Goal: Information Seeking & Learning: Learn about a topic

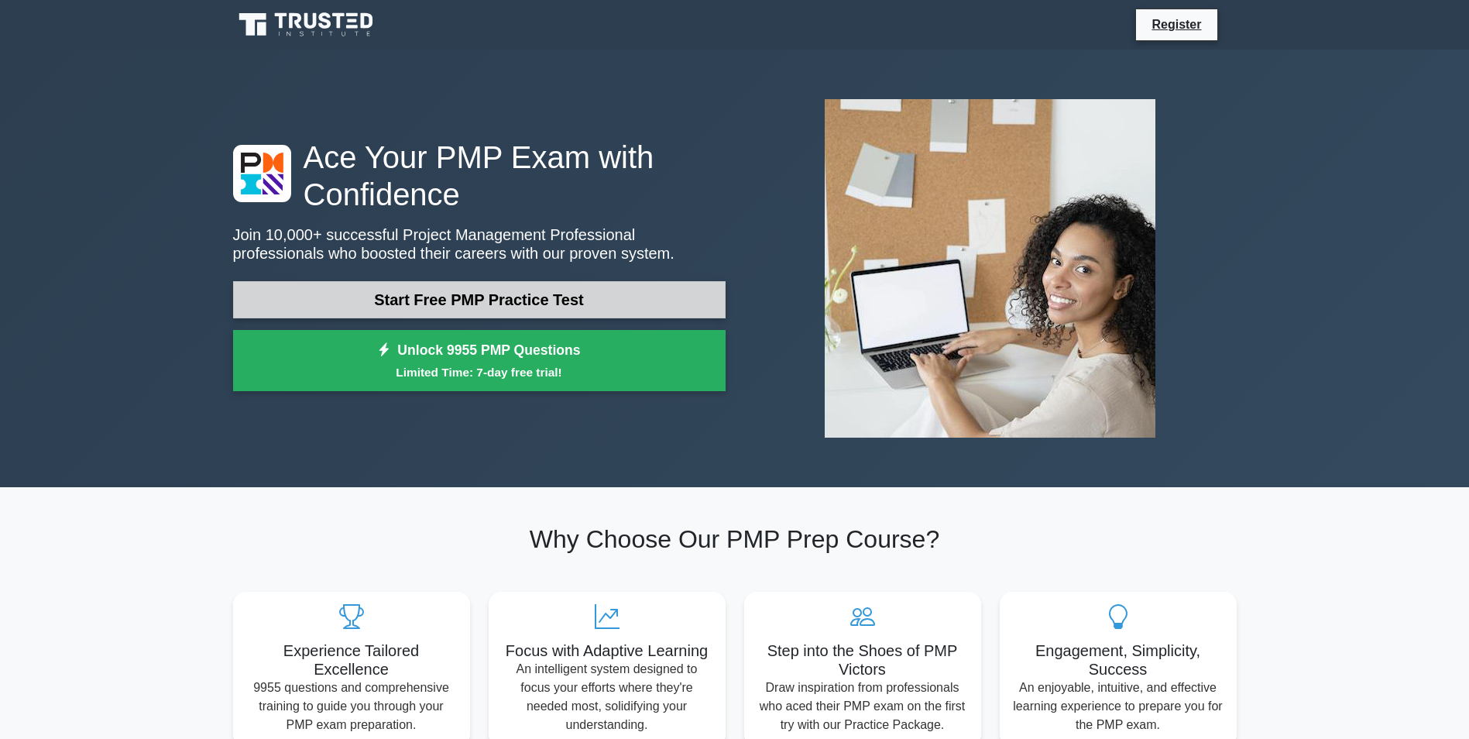
click at [404, 304] on link "Start Free PMP Practice Test" at bounding box center [479, 299] width 492 height 37
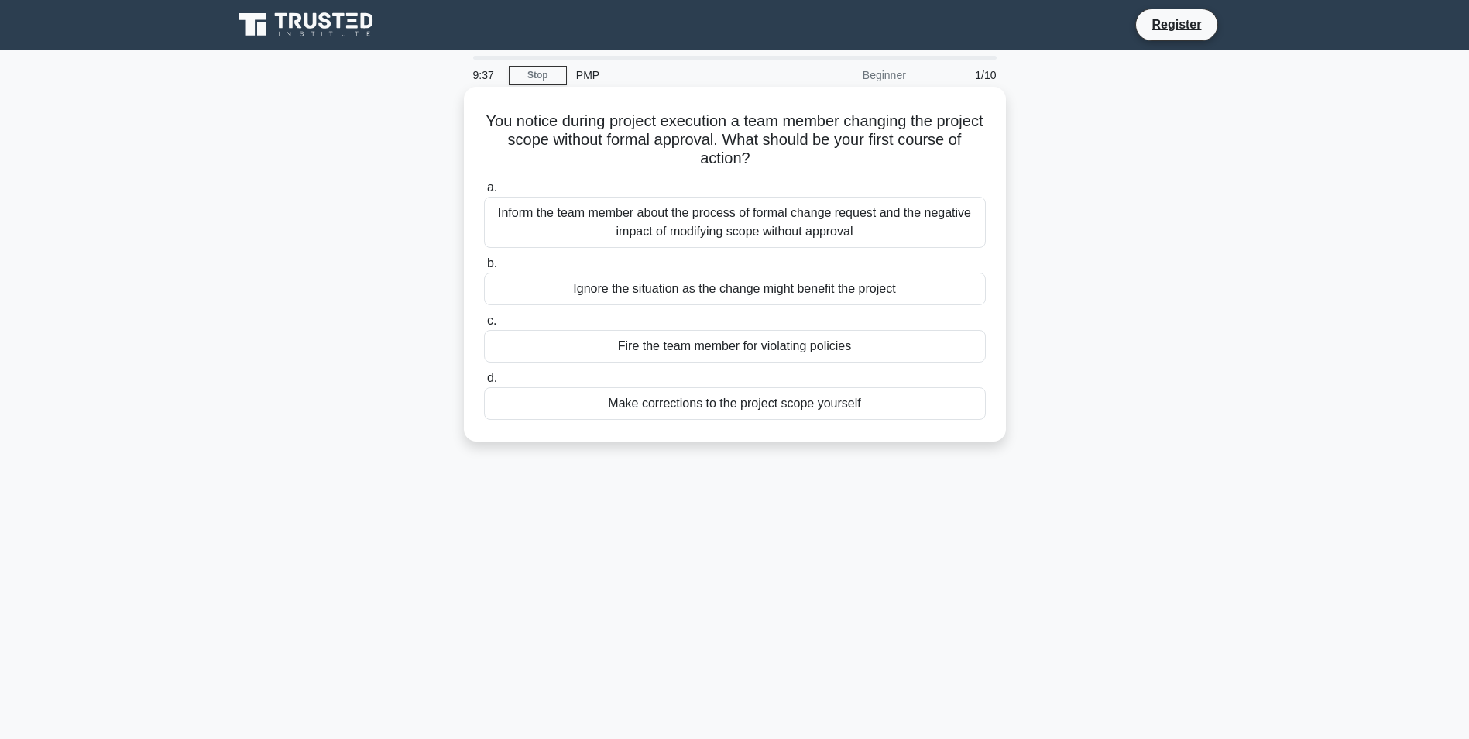
click at [607, 218] on div "Inform the team member about the process of formal change request and the negat…" at bounding box center [735, 222] width 502 height 51
click at [484, 193] on input "a. Inform the team member about the process of formal change request and the ne…" at bounding box center [484, 188] width 0 height 10
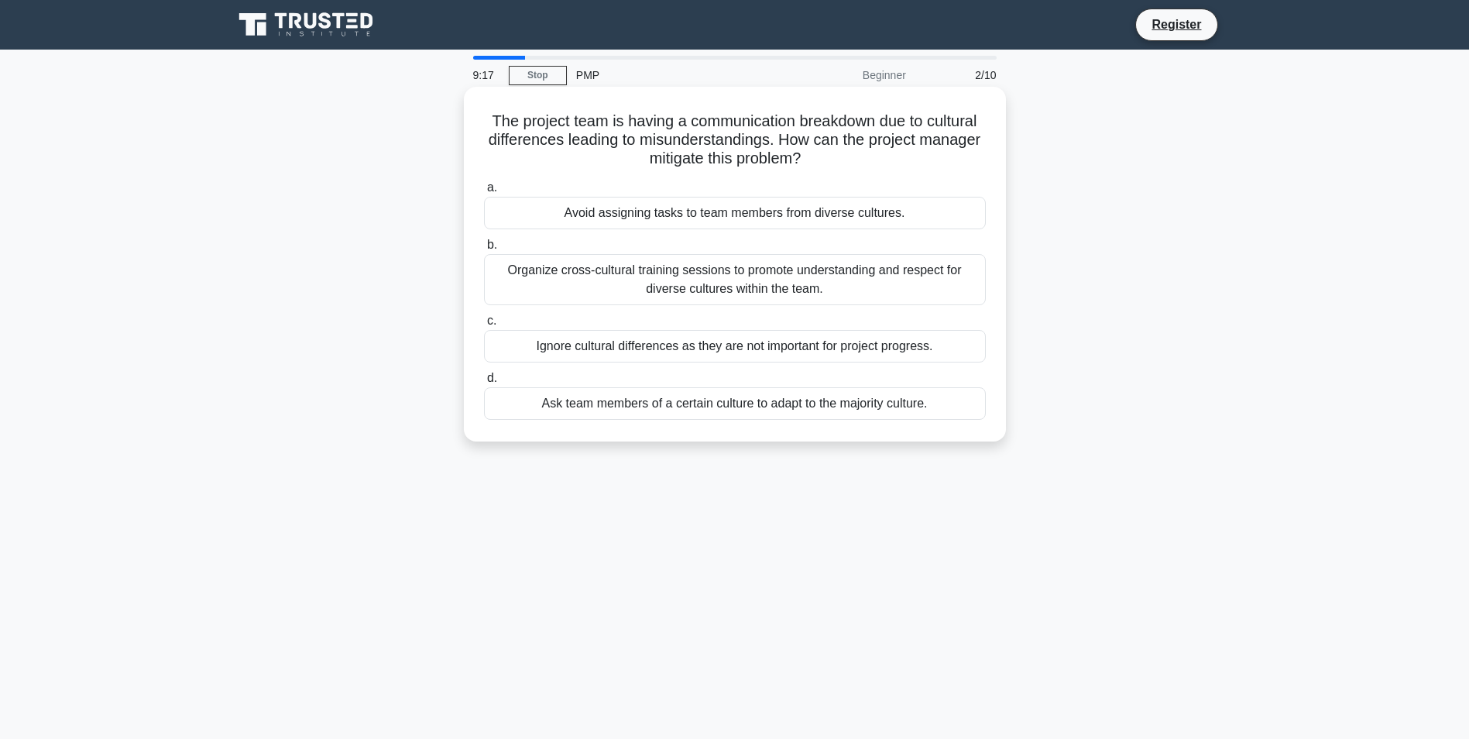
click at [557, 281] on div "Organize cross-cultural training sessions to promote understanding and respect …" at bounding box center [735, 279] width 502 height 51
click at [484, 250] on input "b. Organize cross-cultural training sessions to promote understanding and respe…" at bounding box center [484, 245] width 0 height 10
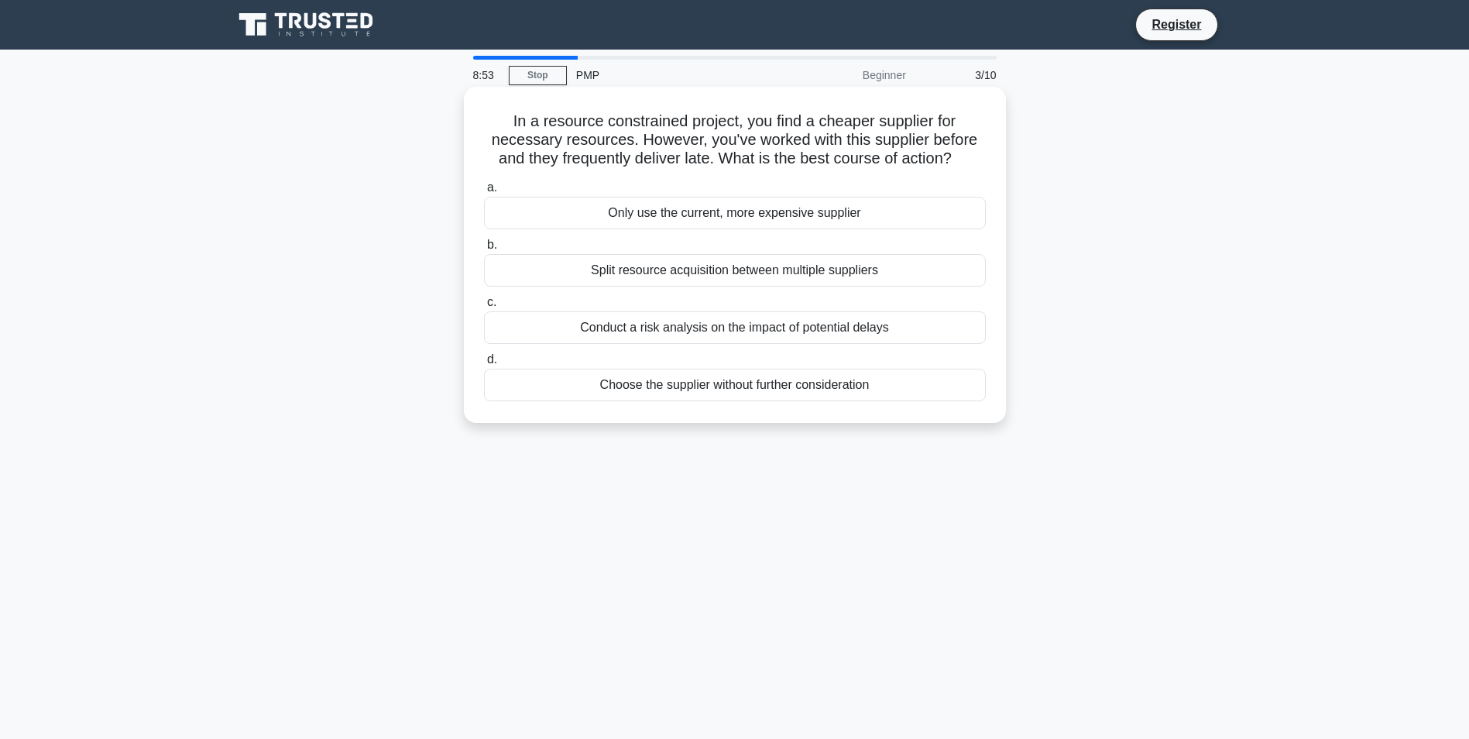
click at [639, 335] on div "Conduct a risk analysis on the impact of potential delays" at bounding box center [735, 327] width 502 height 33
click at [484, 307] on input "c. Conduct a risk analysis on the impact of potential delays" at bounding box center [484, 302] width 0 height 10
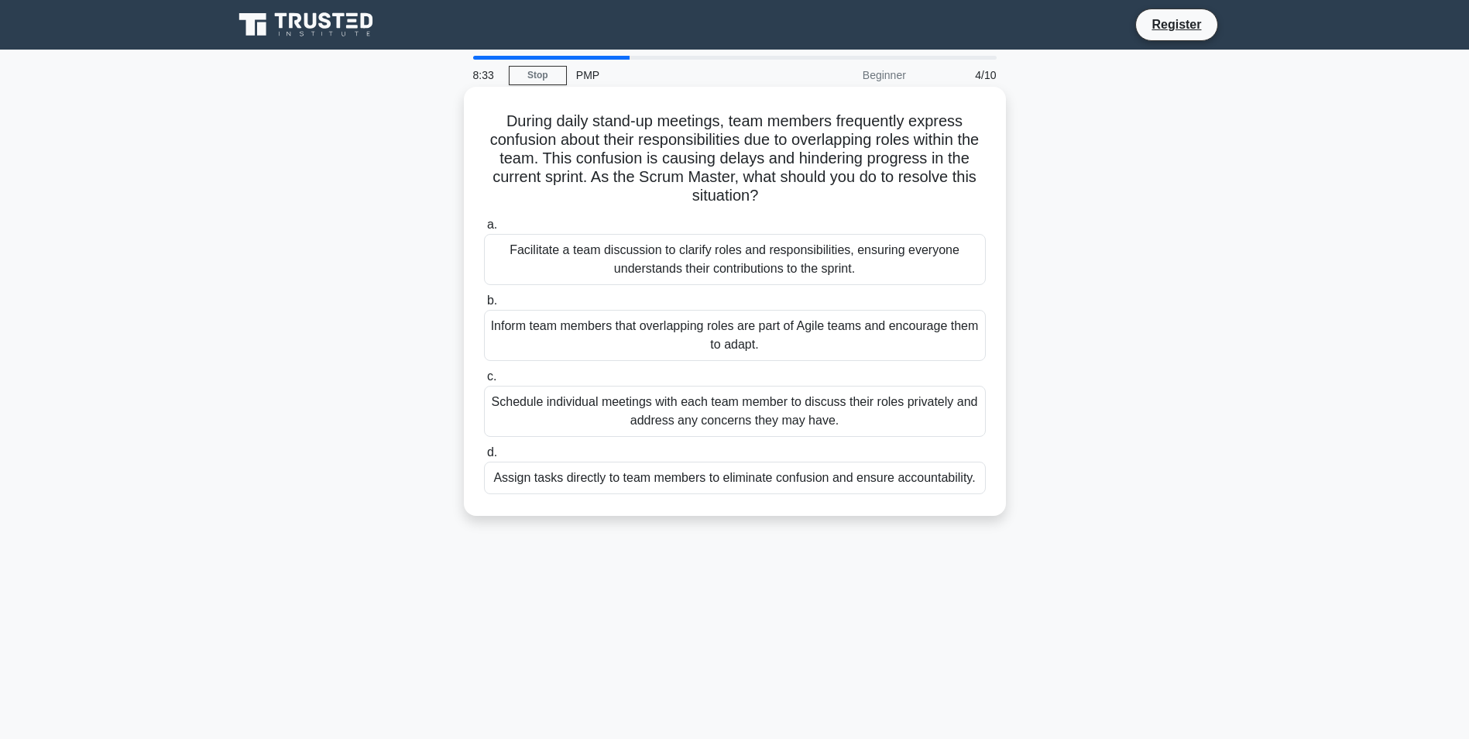
click at [697, 274] on div "Facilitate a team discussion to clarify roles and responsibilities, ensuring ev…" at bounding box center [735, 259] width 502 height 51
click at [484, 230] on input "a. Facilitate a team discussion to clarify roles and responsibilities, ensuring…" at bounding box center [484, 225] width 0 height 10
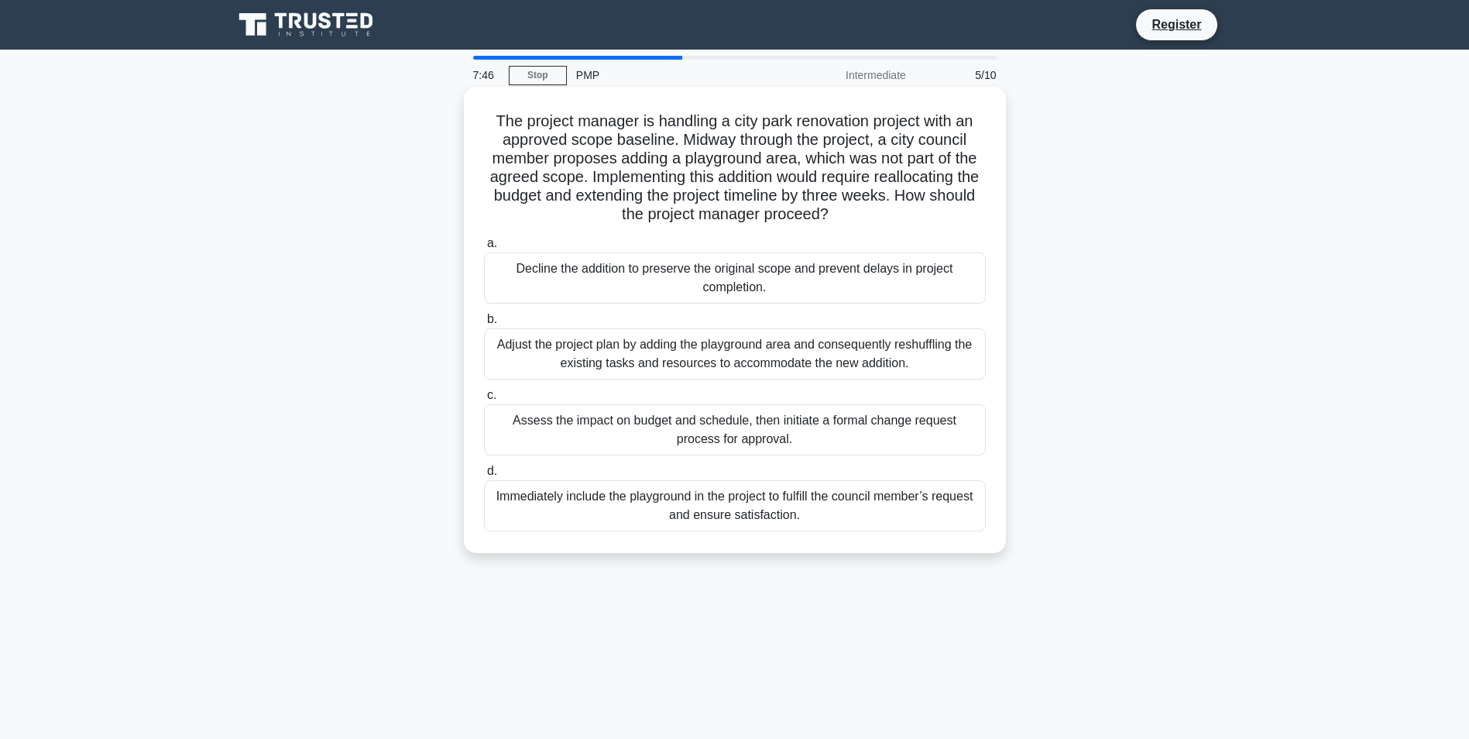
click at [638, 503] on div "Immediately include the playground in the project to fulfill the council member…" at bounding box center [735, 505] width 502 height 51
click at [484, 476] on input "d. Immediately include the playground in the project to fulfill the council mem…" at bounding box center [484, 471] width 0 height 10
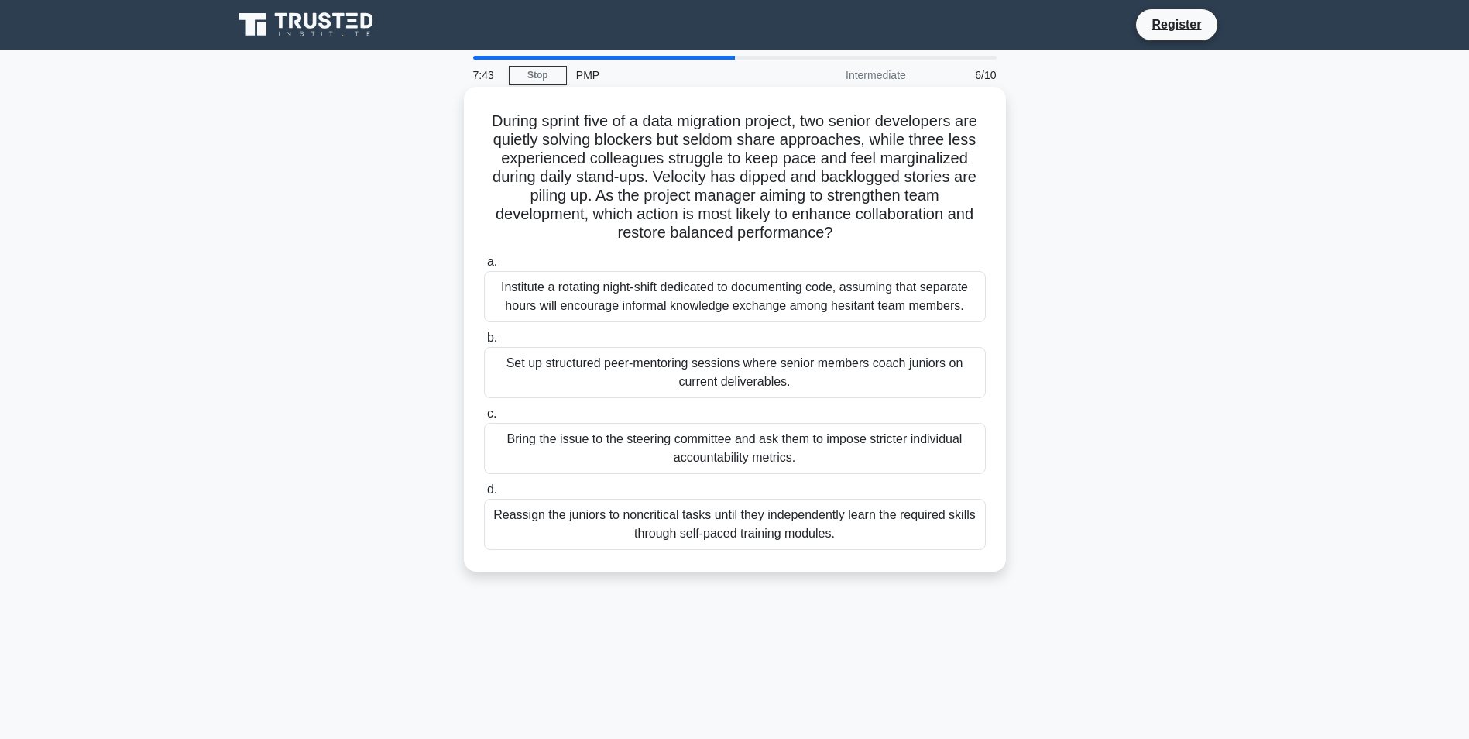
click at [646, 312] on div "Institute a rotating night-shift dedicated to documenting code, assuming that s…" at bounding box center [735, 296] width 502 height 51
click at [484, 267] on input "a. Institute a rotating night-shift dedicated to documenting code, assuming tha…" at bounding box center [484, 262] width 0 height 10
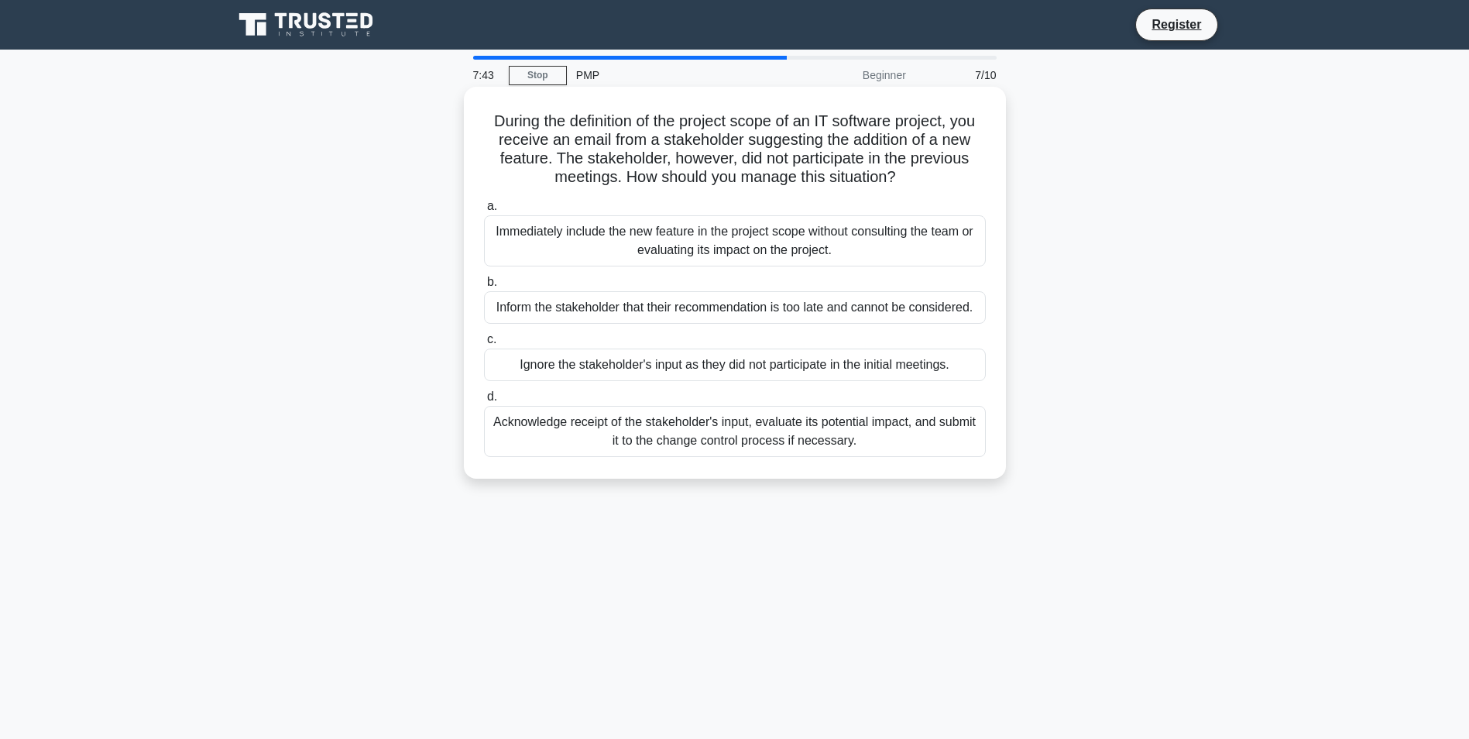
click at [660, 315] on div "Inform the stakeholder that their recommendation is too late and cannot be cons…" at bounding box center [735, 307] width 502 height 33
click at [484, 287] on input "b. Inform the stakeholder that their recommendation is too late and cannot be c…" at bounding box center [484, 282] width 0 height 10
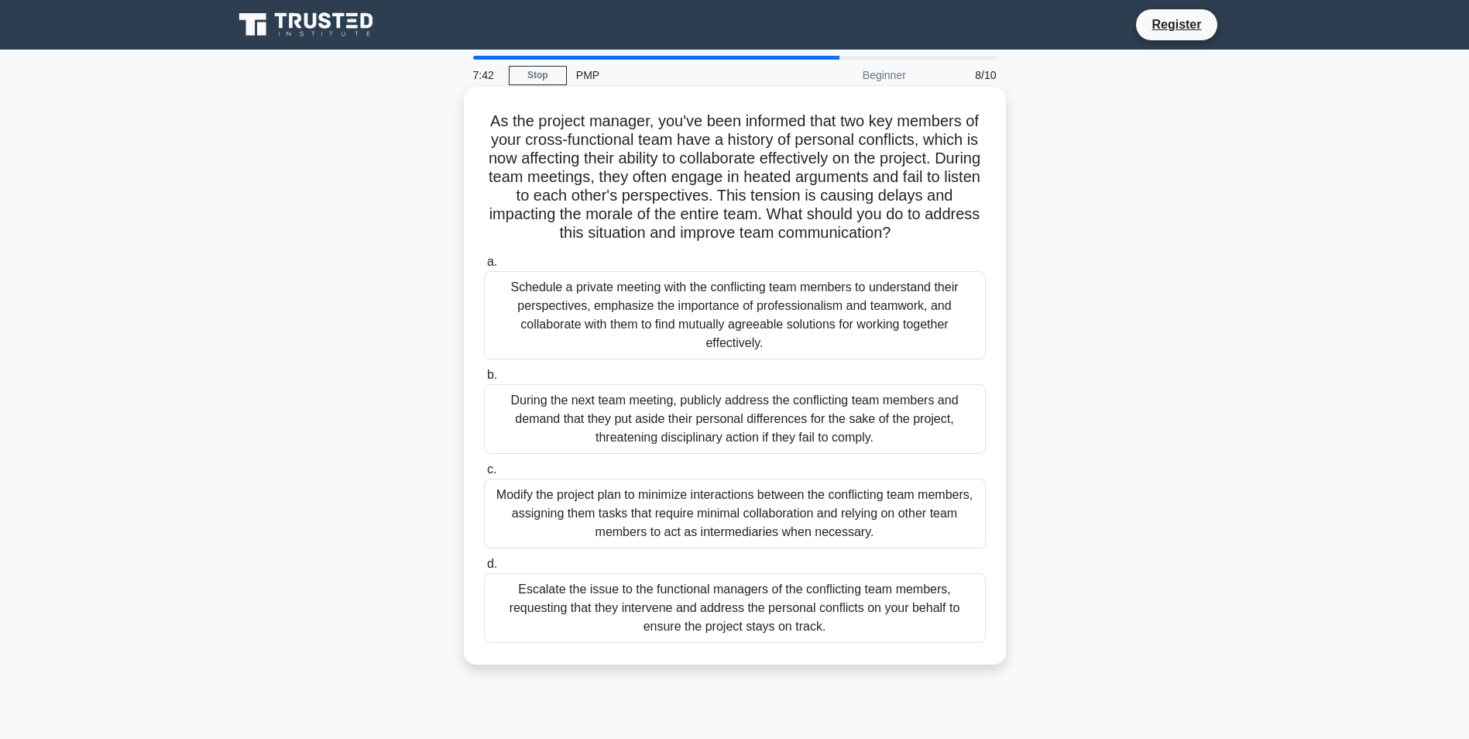
click at [650, 404] on div "During the next team meeting, publicly address the conflicting team members and…" at bounding box center [735, 419] width 502 height 70
click at [484, 380] on input "b. During the next team meeting, publicly address the conflicting team members …" at bounding box center [484, 375] width 0 height 10
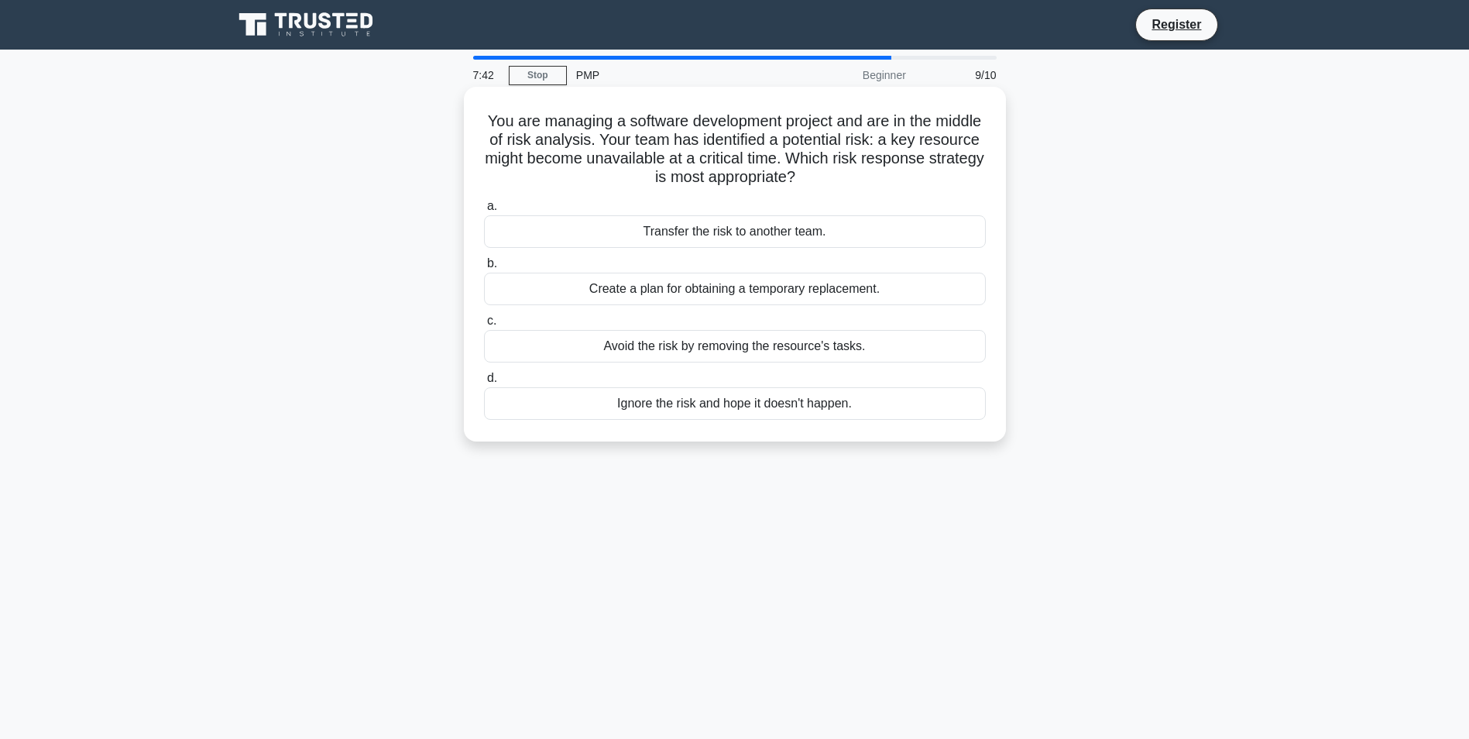
click at [677, 292] on div "Create a plan for obtaining a temporary replacement." at bounding box center [735, 289] width 502 height 33
click at [484, 269] on input "b. Create a plan for obtaining a temporary replacement." at bounding box center [484, 264] width 0 height 10
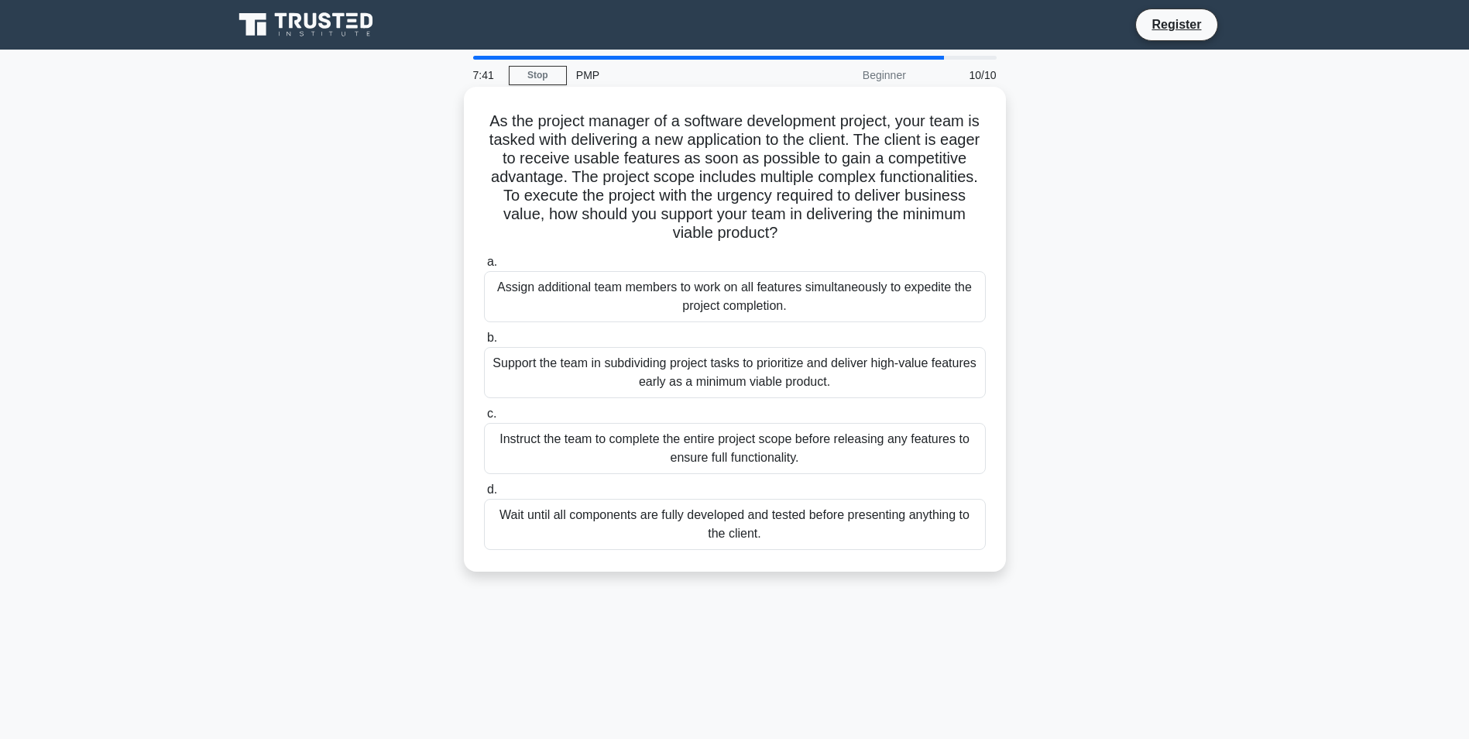
click at [688, 289] on div "Assign additional team members to work on all features simultaneously to expedi…" at bounding box center [735, 296] width 502 height 51
click at [484, 267] on input "a. Assign additional team members to work on all features simultaneously to exp…" at bounding box center [484, 262] width 0 height 10
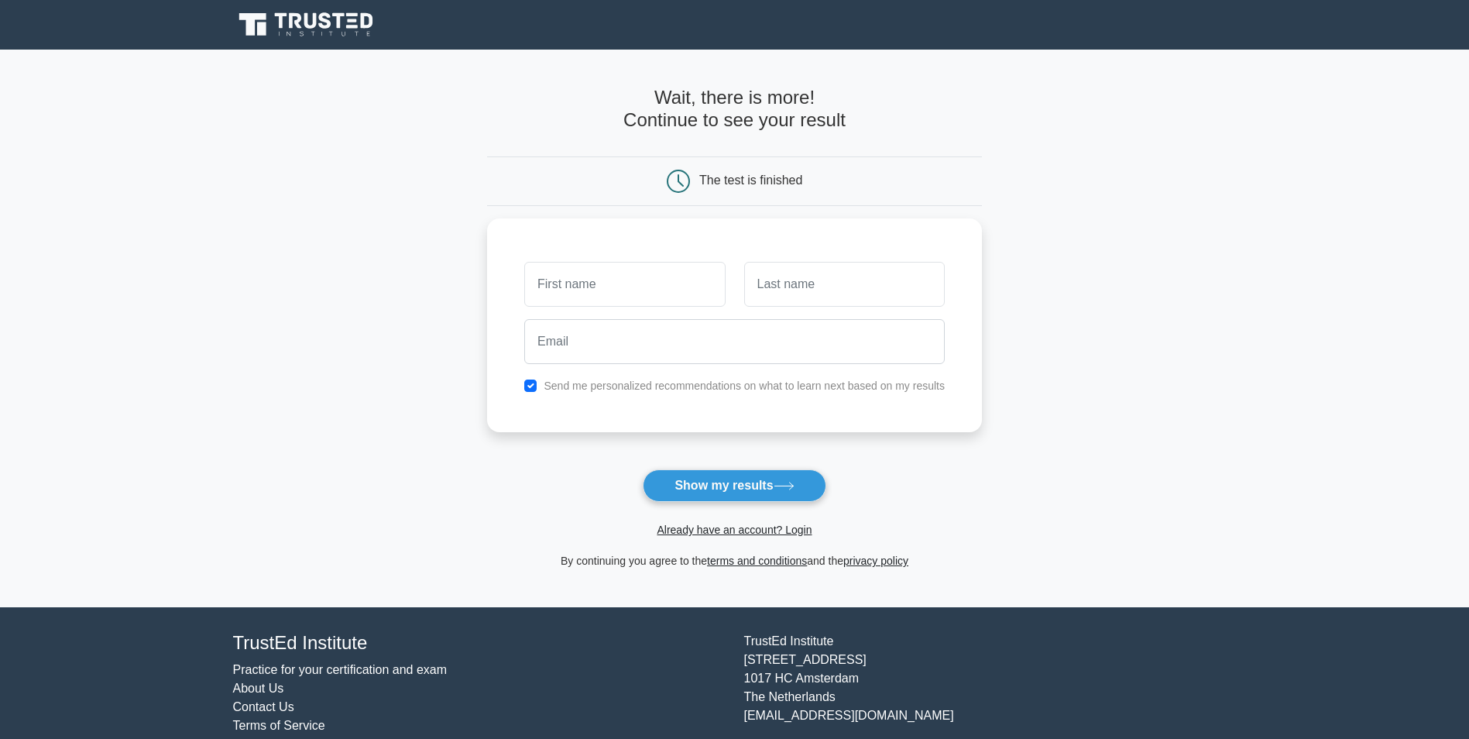
click at [340, 29] on icon at bounding box center [307, 24] width 149 height 29
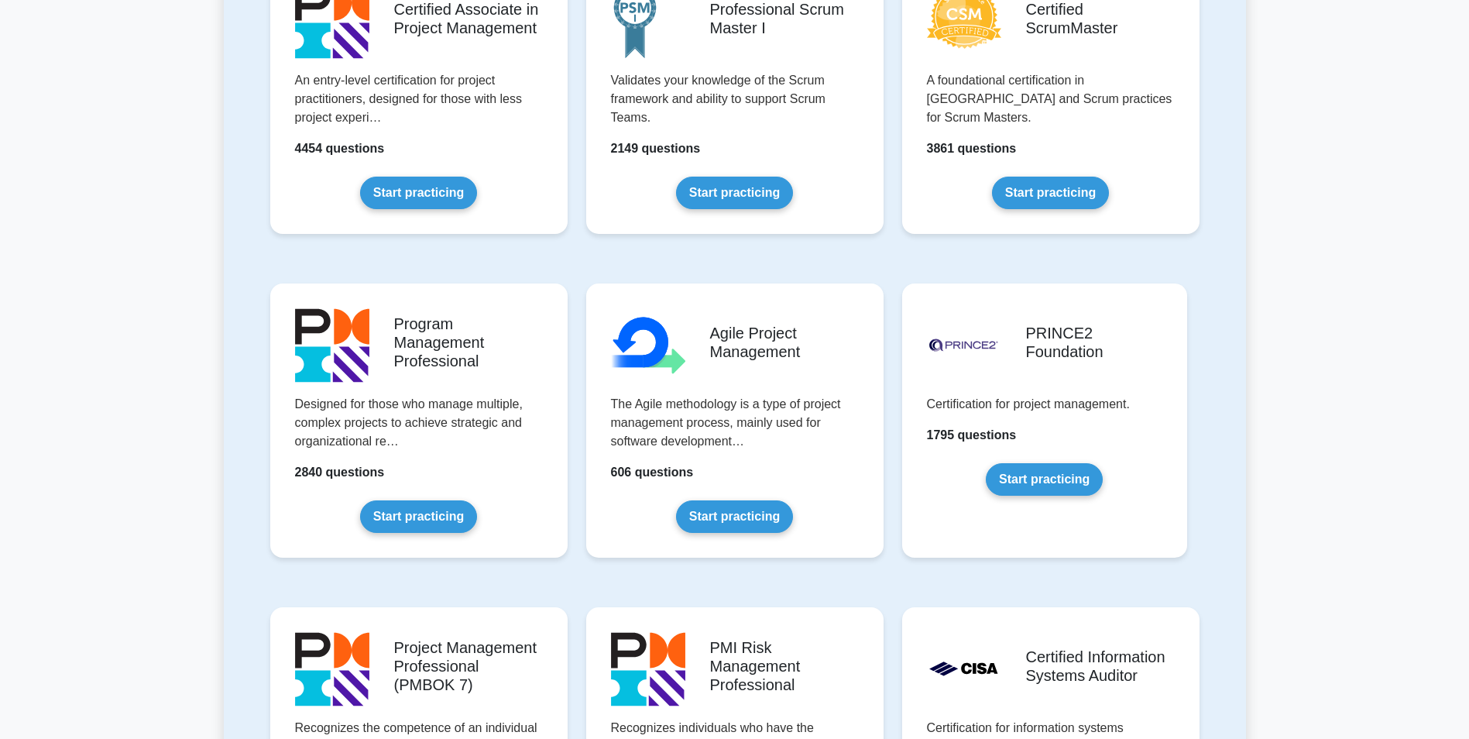
scroll to position [1084, 0]
